Goal: Task Accomplishment & Management: Use online tool/utility

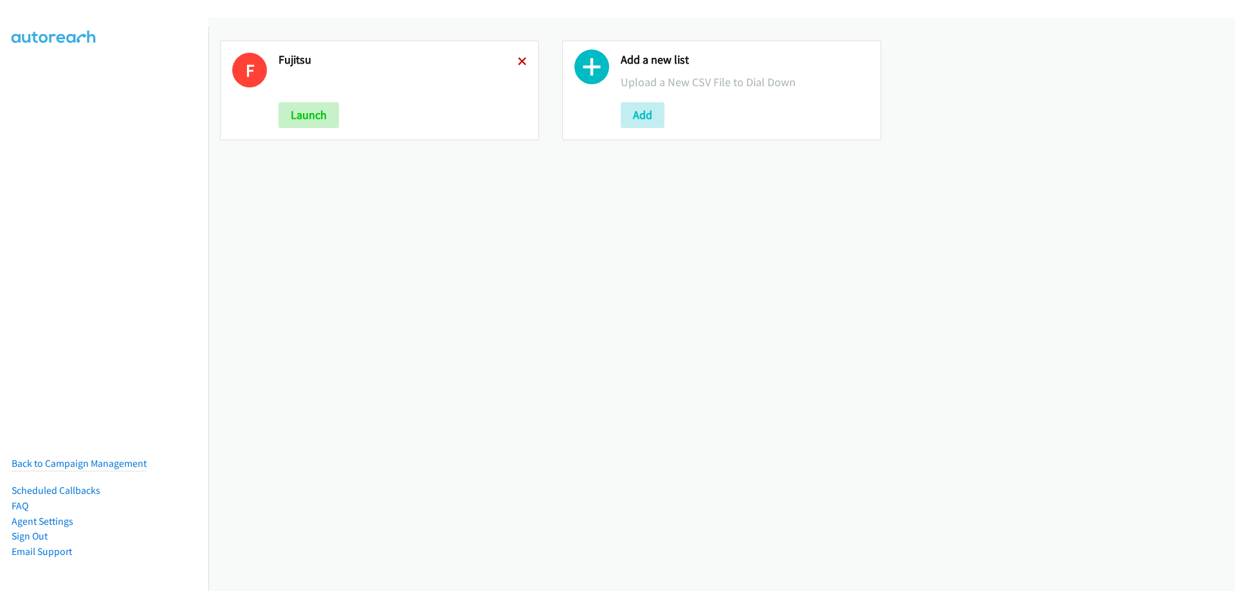
click at [520, 60] on icon at bounding box center [522, 62] width 9 height 9
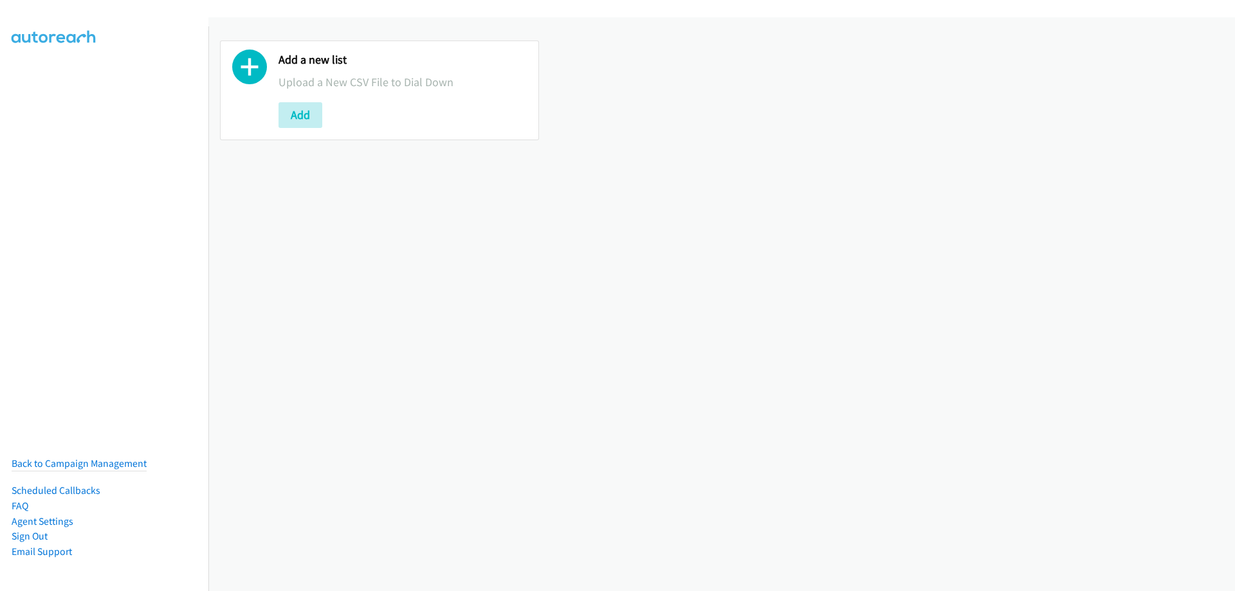
click at [276, 126] on div "Add a new list Upload a New CSV File to Dial Down Add" at bounding box center [379, 91] width 319 height 100
click at [288, 118] on button "Add" at bounding box center [300, 115] width 44 height 26
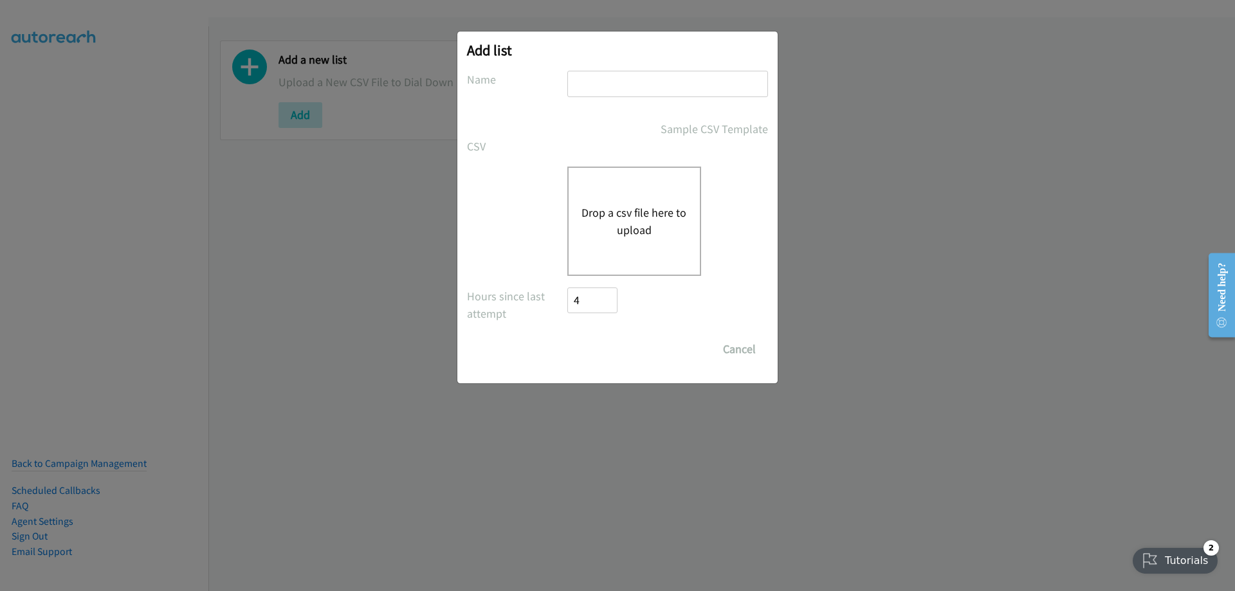
click at [616, 207] on button "Drop a csv file here to upload" at bounding box center [633, 221] width 105 height 35
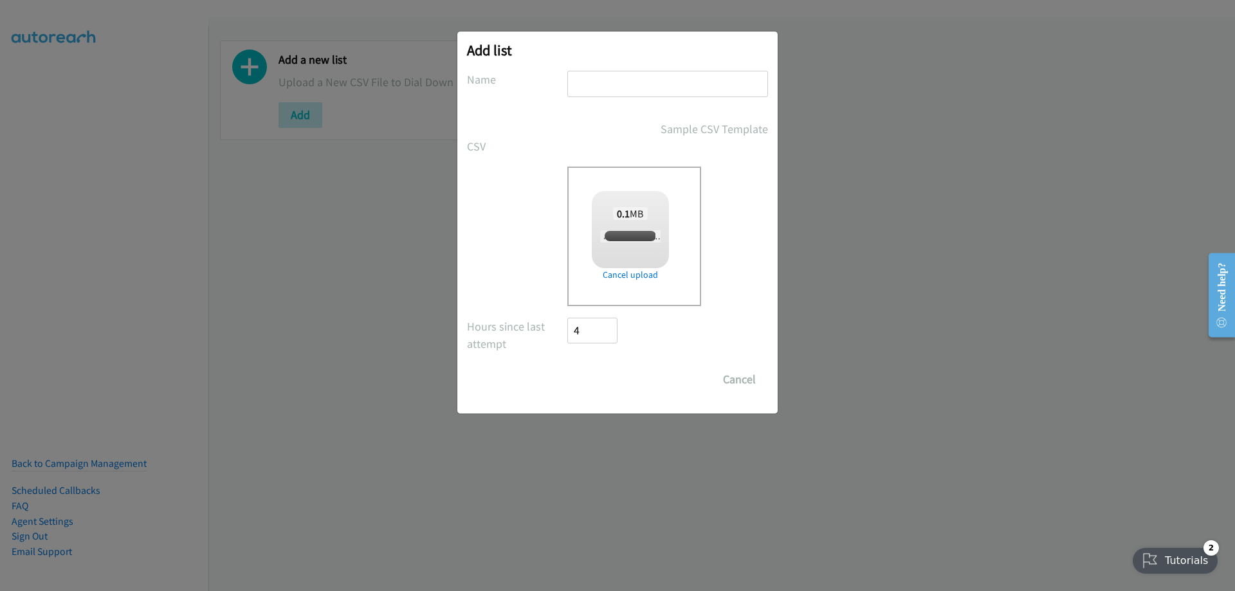
click at [597, 93] on input "text" at bounding box center [667, 84] width 201 height 26
checkbox input "true"
type input "Fujitsu"
click at [618, 381] on input "Save List" at bounding box center [601, 380] width 68 height 26
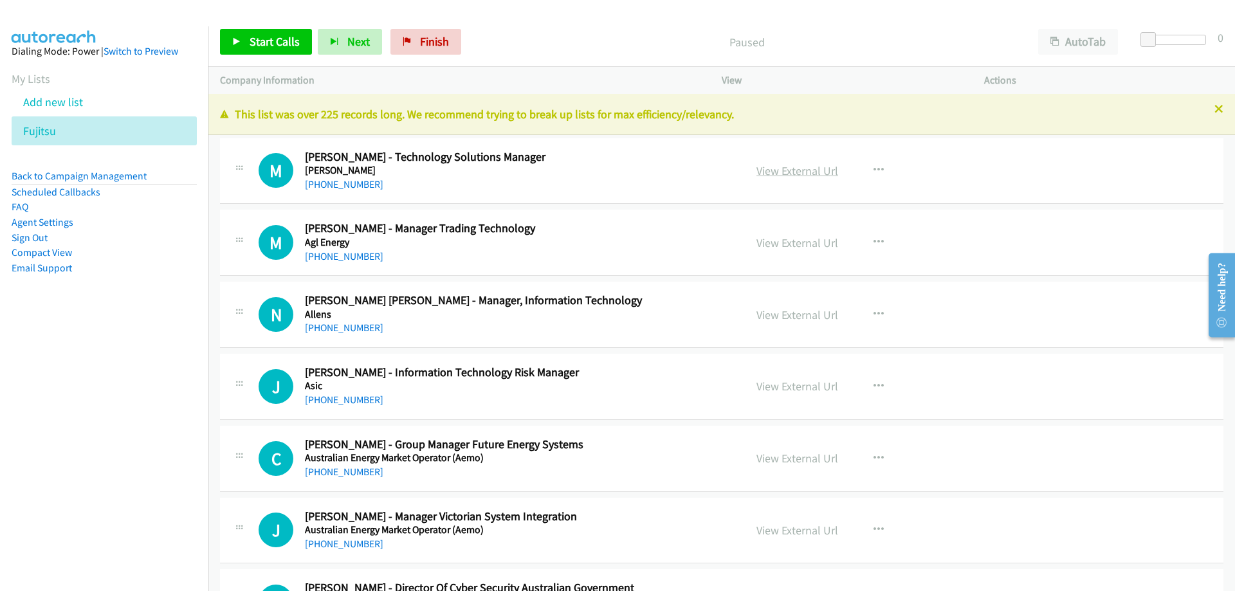
click at [756, 171] on link "View External Url" at bounding box center [797, 170] width 82 height 15
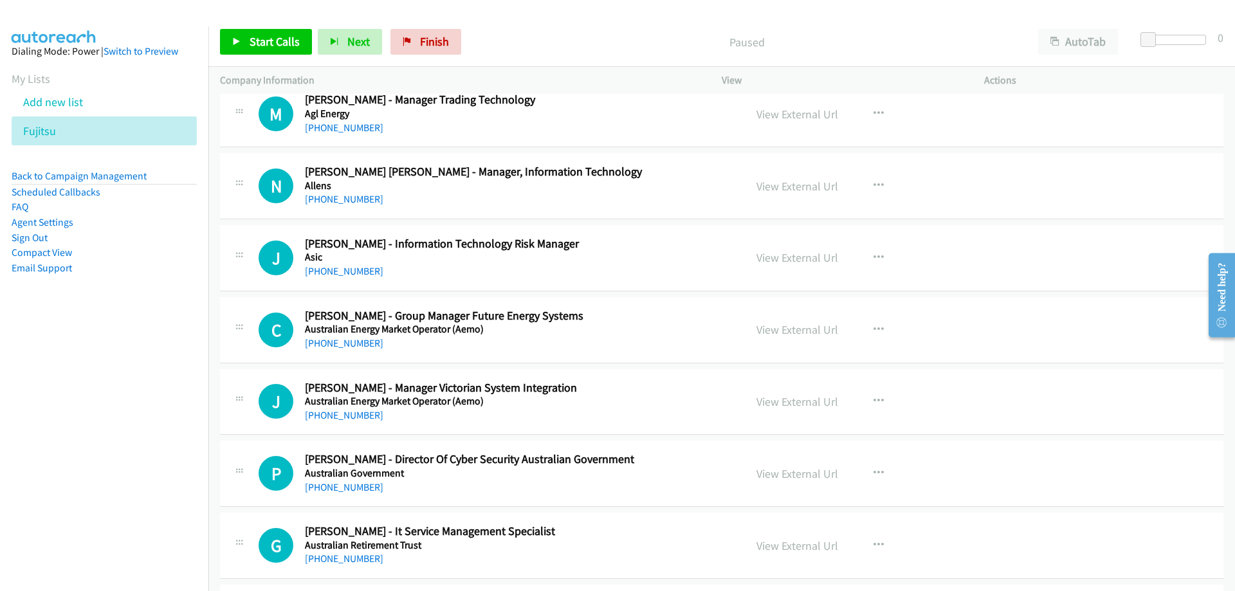
scroll to position [193, 0]
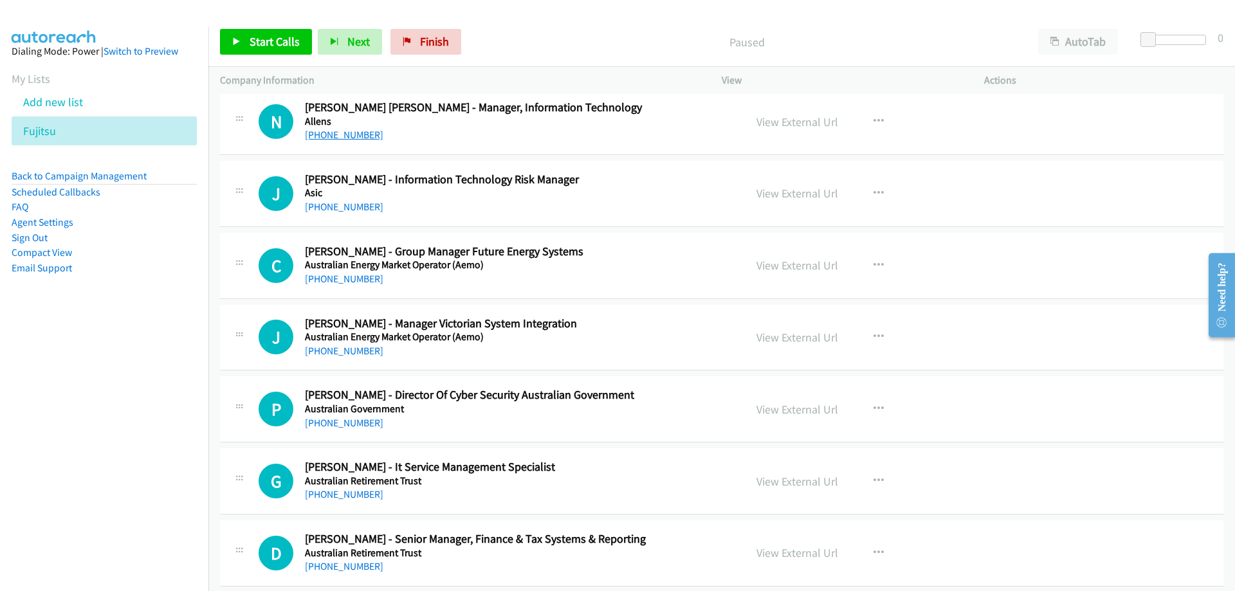
click at [350, 139] on link "[PHONE_NUMBER]" at bounding box center [344, 135] width 78 height 12
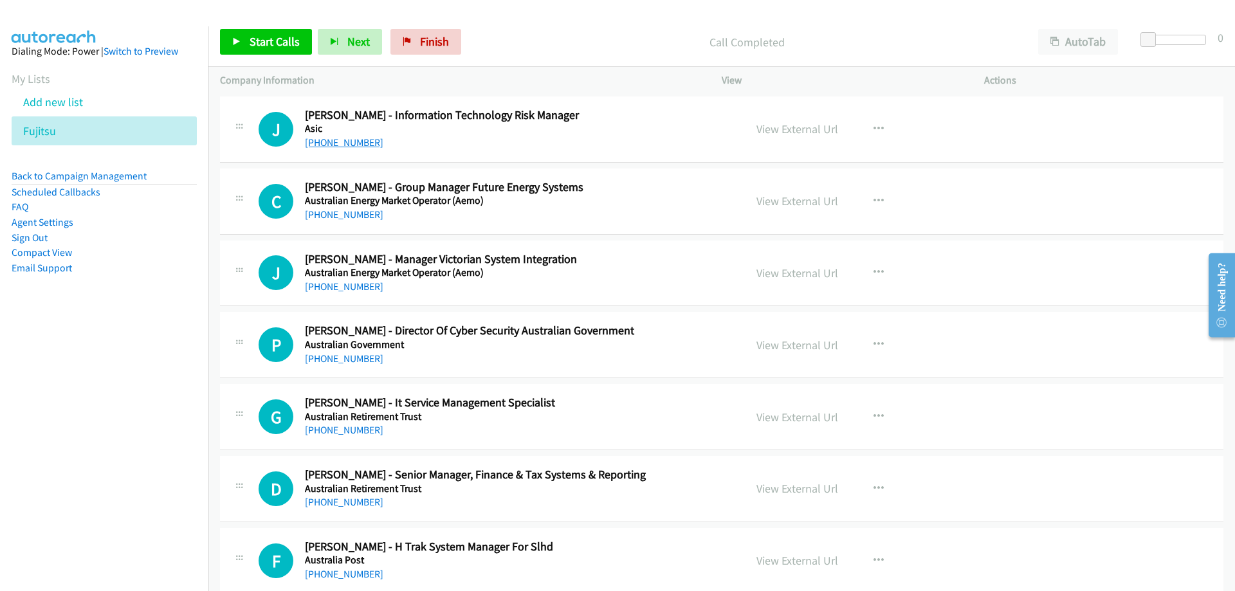
click at [363, 145] on link "[PHONE_NUMBER]" at bounding box center [344, 142] width 78 height 12
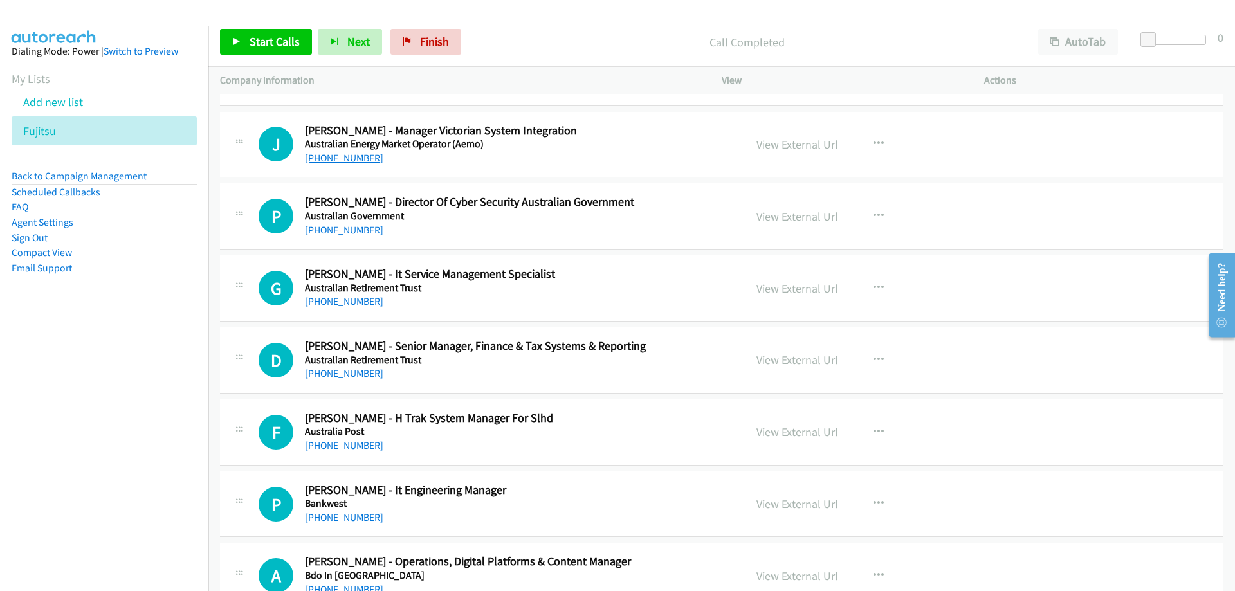
scroll to position [450, 0]
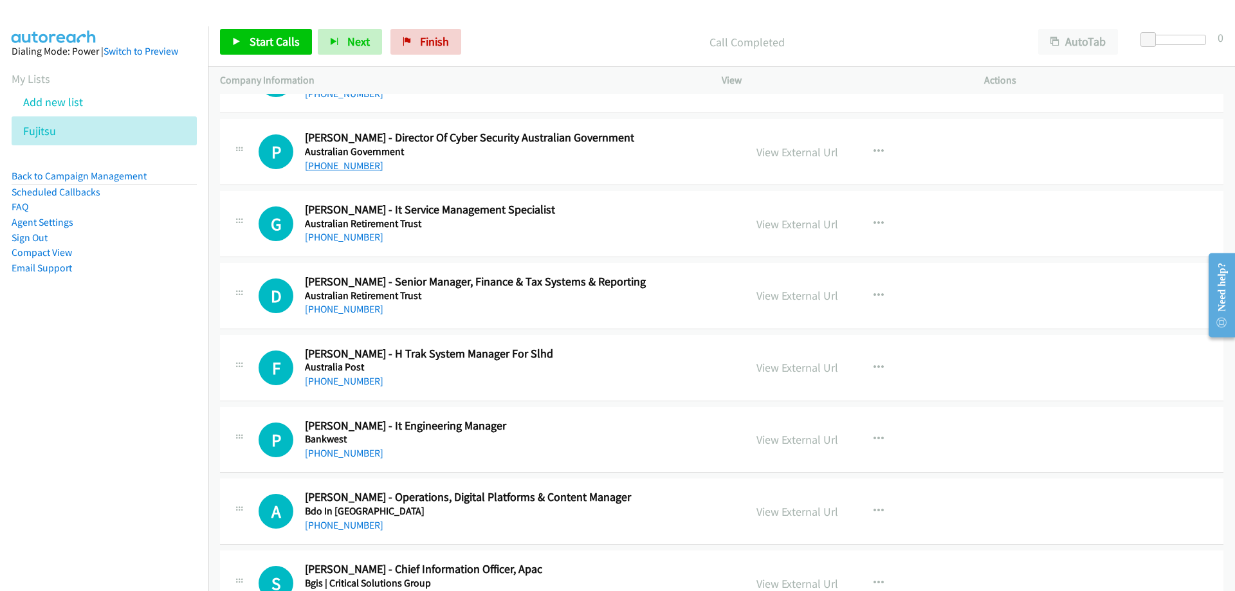
click at [368, 170] on link "[PHONE_NUMBER]" at bounding box center [344, 165] width 78 height 12
